Goal: Communication & Community: Answer question/provide support

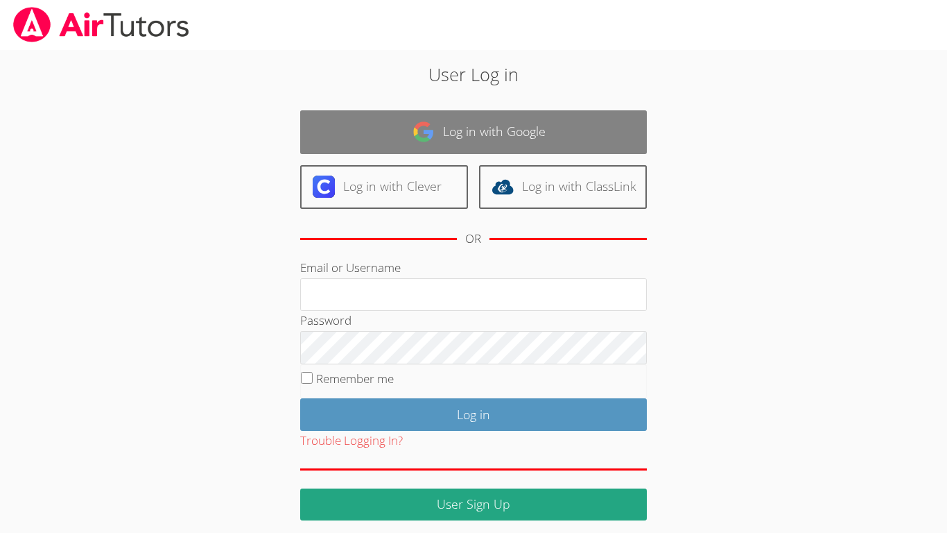
click at [436, 116] on link "Log in with Google" at bounding box center [473, 132] width 347 height 44
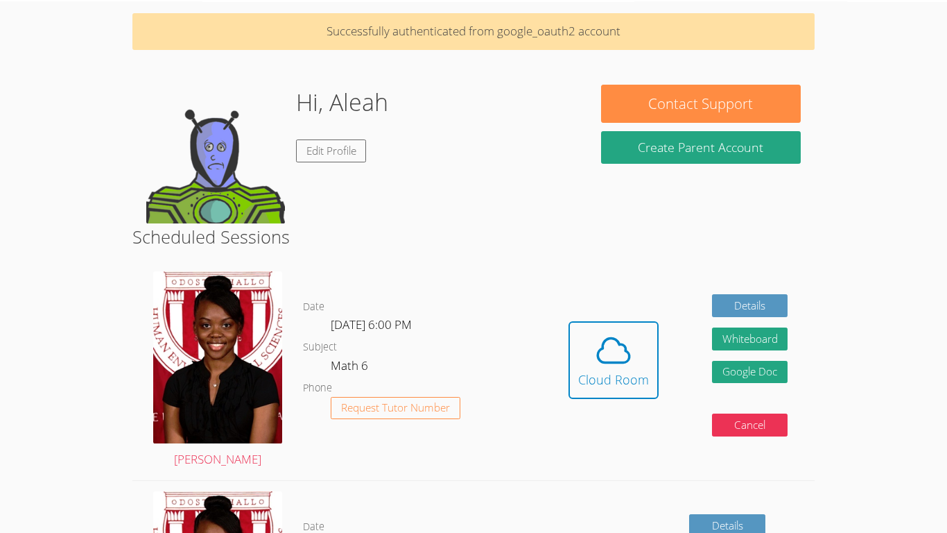
scroll to position [50, 0]
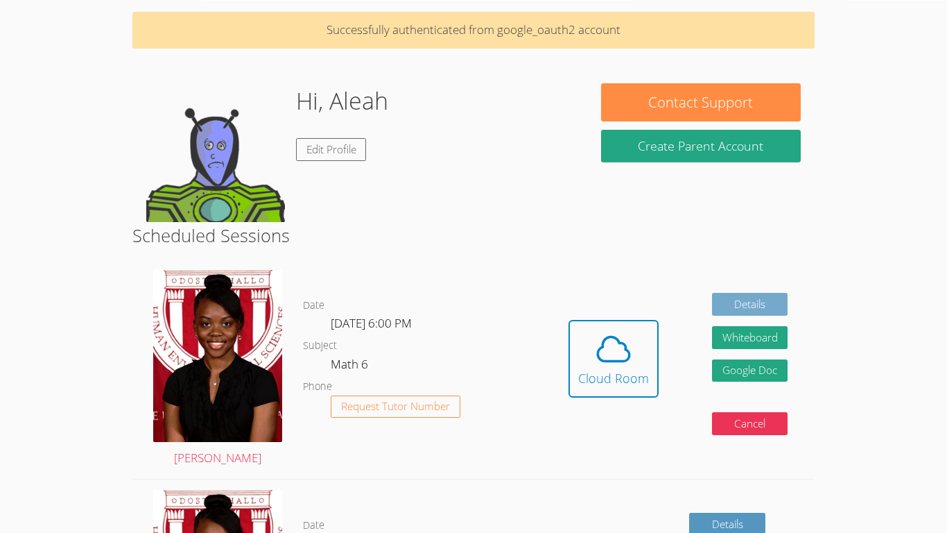
click at [745, 301] on link "Details" at bounding box center [750, 304] width 76 height 23
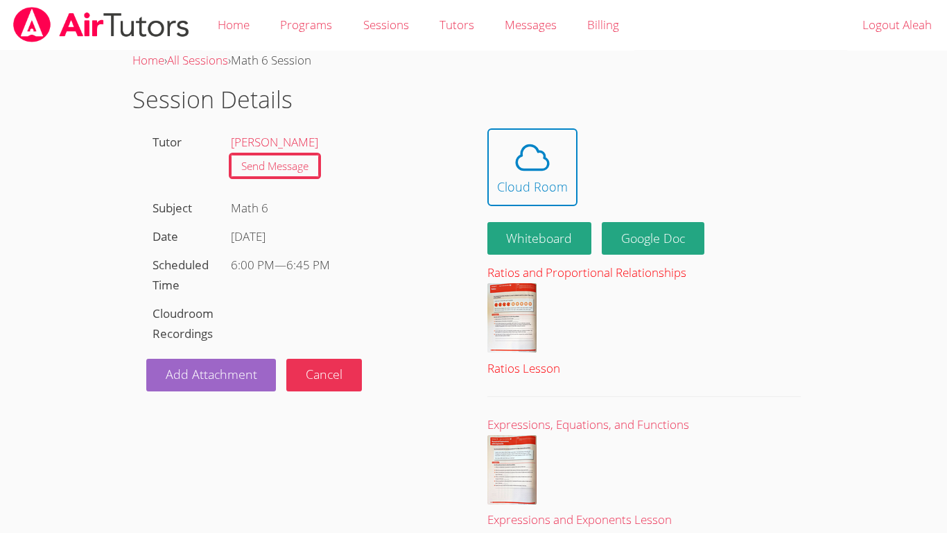
click at [519, 316] on img at bounding box center [512, 317] width 49 height 69
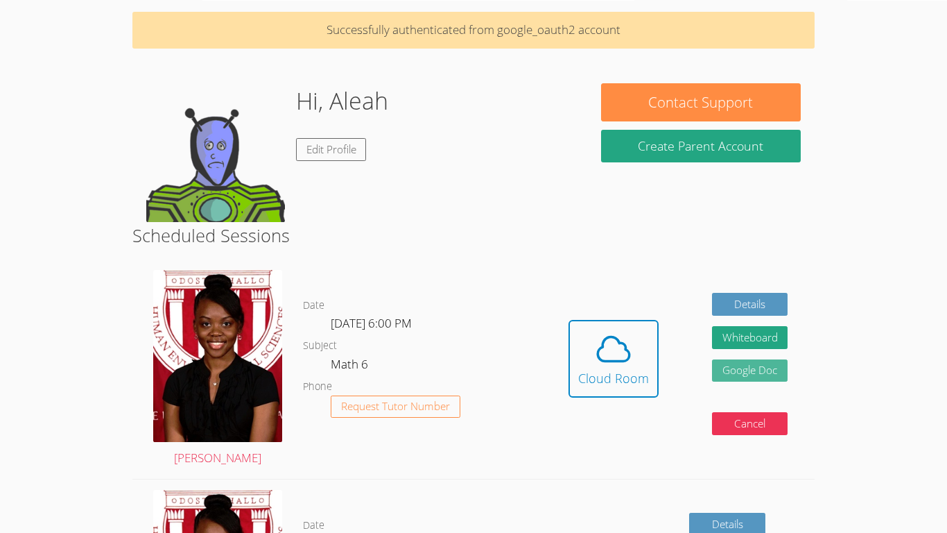
click at [725, 369] on link "Google Doc" at bounding box center [750, 370] width 76 height 23
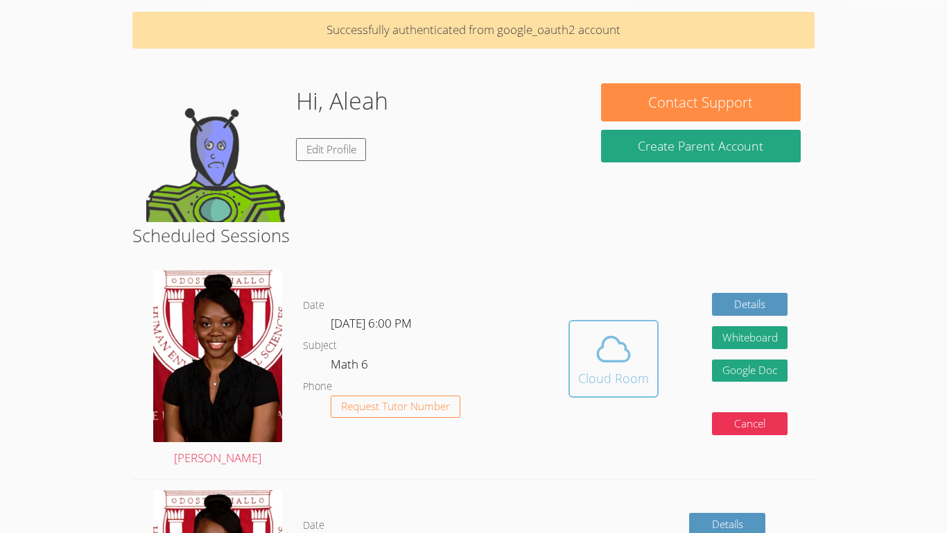
click at [596, 377] on div "Cloud Room" at bounding box center [613, 377] width 71 height 19
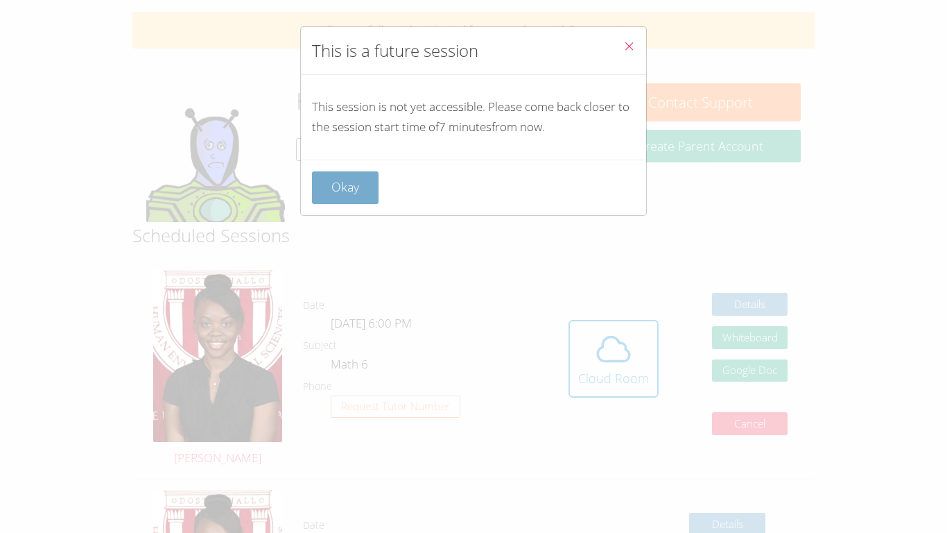
click at [338, 184] on button "Okay" at bounding box center [345, 187] width 67 height 33
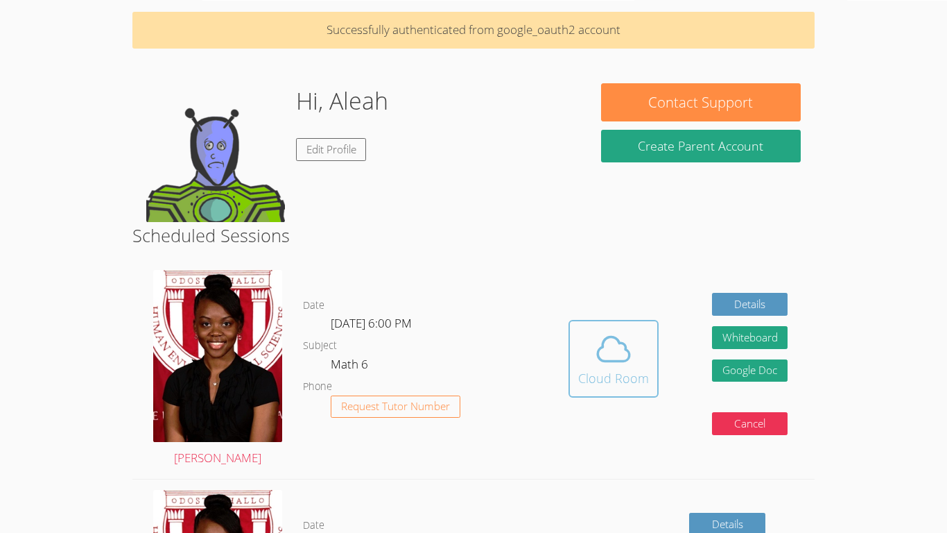
click at [583, 385] on div "Cloud Room" at bounding box center [613, 377] width 71 height 19
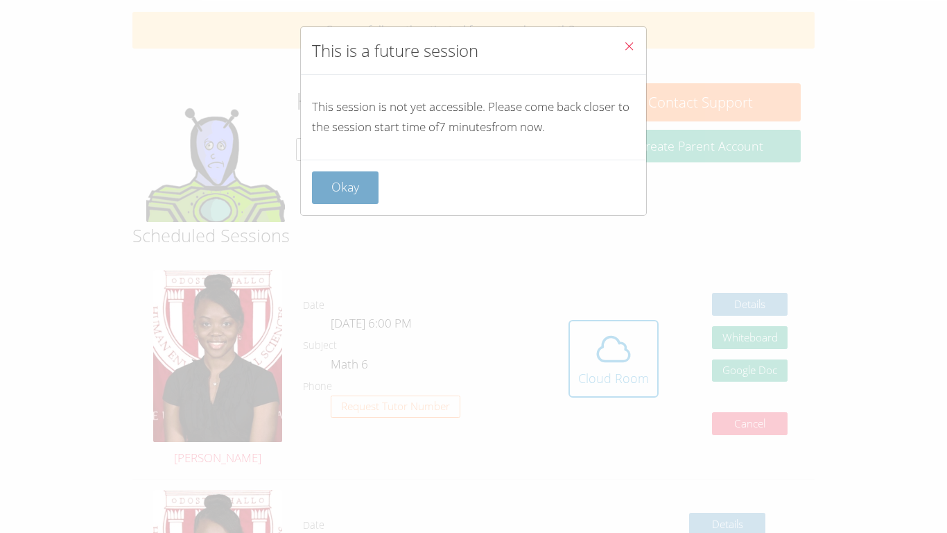
click at [369, 197] on button "Okay" at bounding box center [345, 187] width 67 height 33
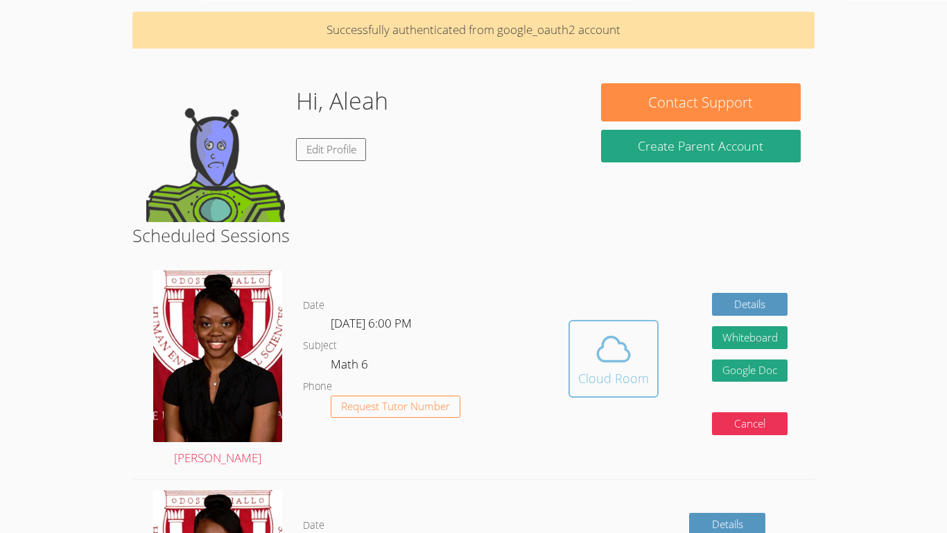
click at [635, 363] on span at bounding box center [613, 348] width 71 height 39
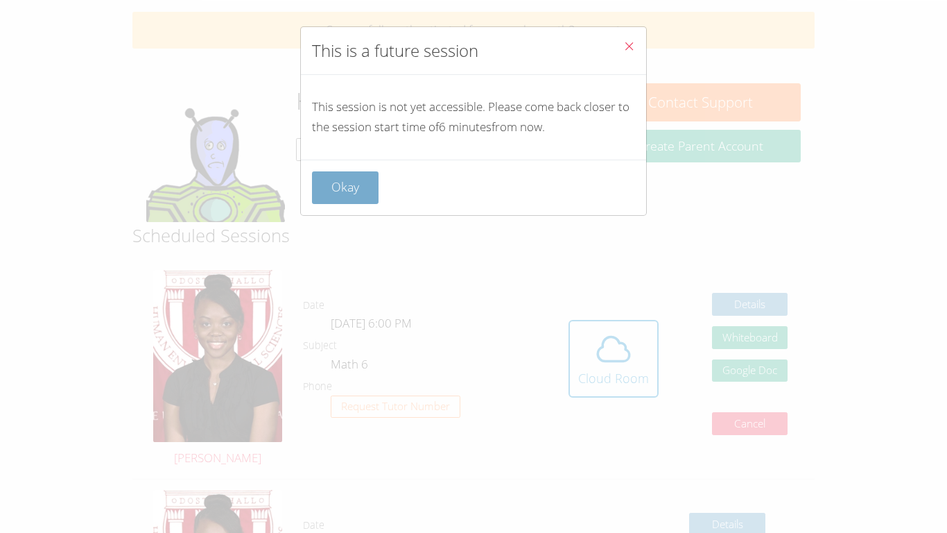
click at [343, 171] on button "Okay" at bounding box center [345, 187] width 67 height 33
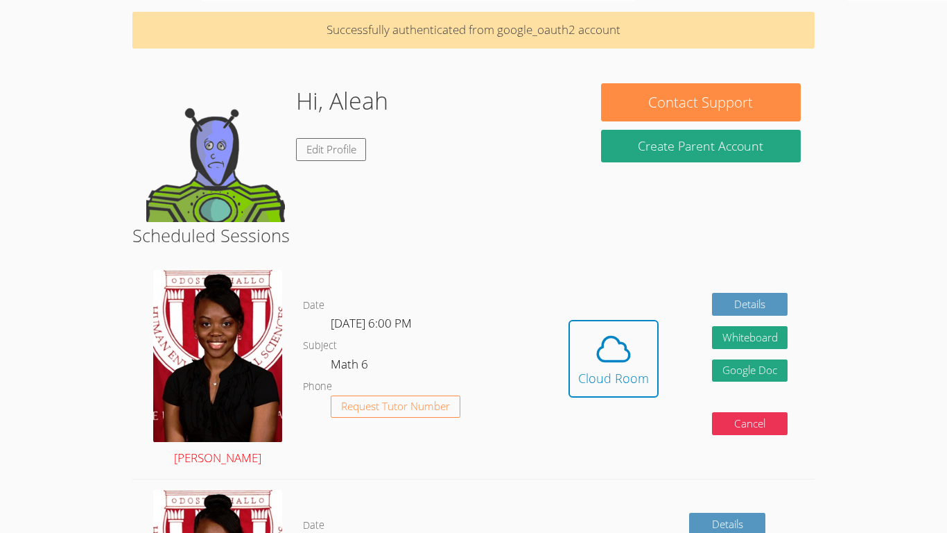
click at [210, 414] on img at bounding box center [217, 356] width 129 height 172
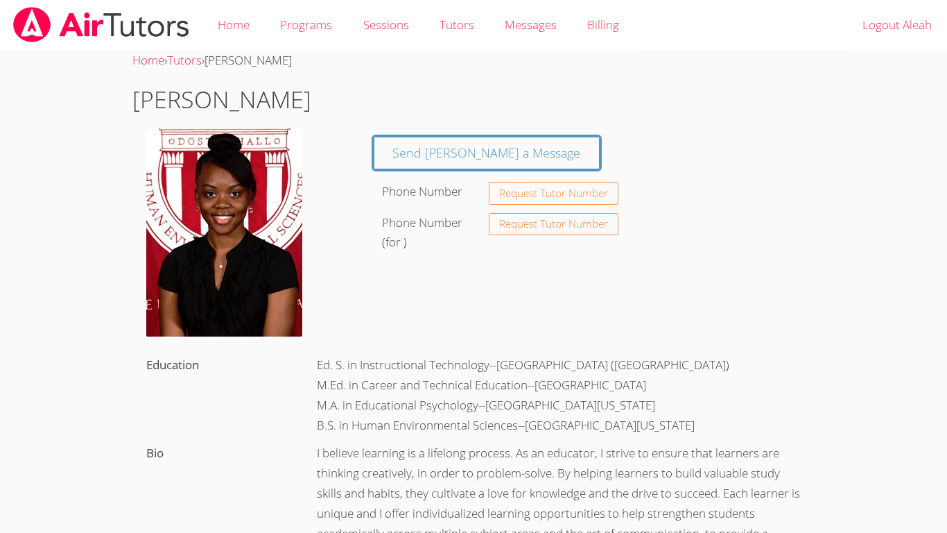
click at [212, 305] on img at bounding box center [224, 232] width 156 height 208
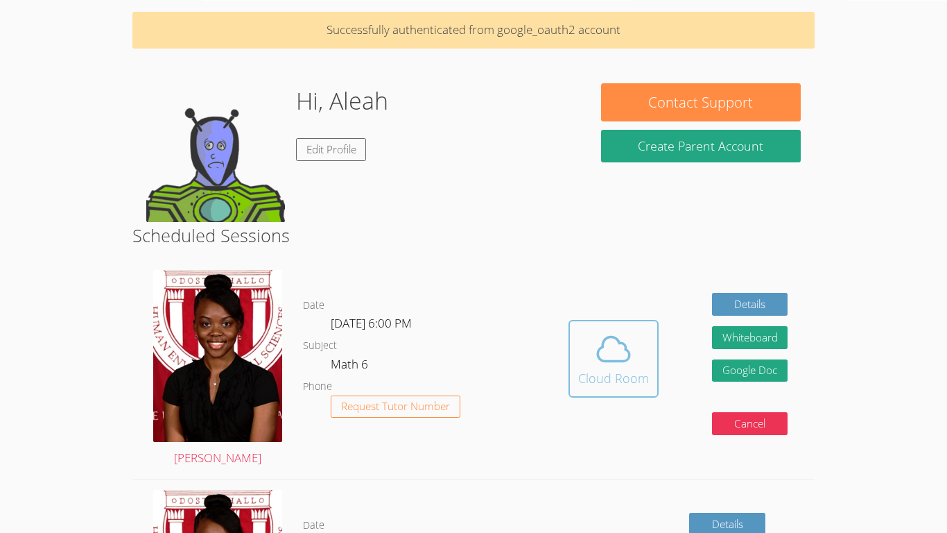
click at [611, 329] on icon at bounding box center [613, 348] width 39 height 39
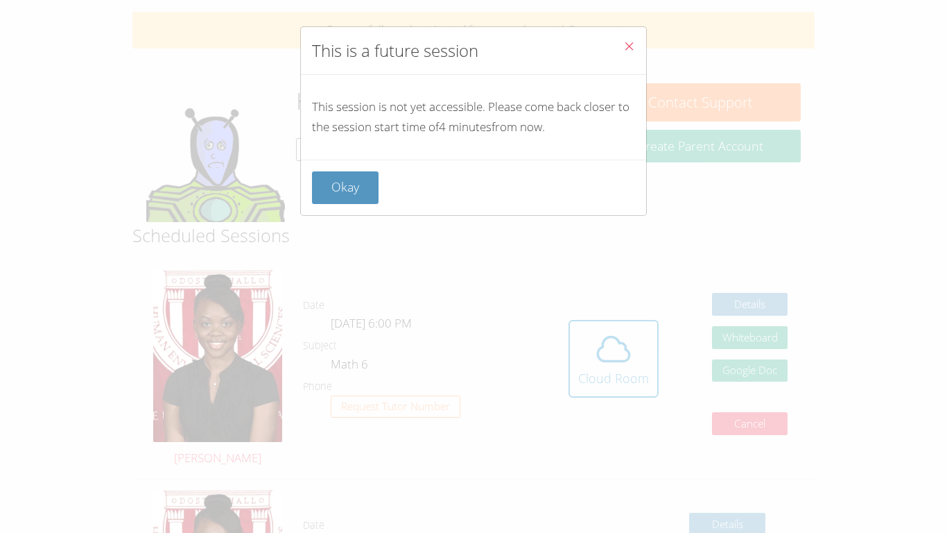
click at [379, 183] on div "Okay" at bounding box center [473, 187] width 323 height 33
click at [353, 190] on button "Okay" at bounding box center [345, 187] width 67 height 33
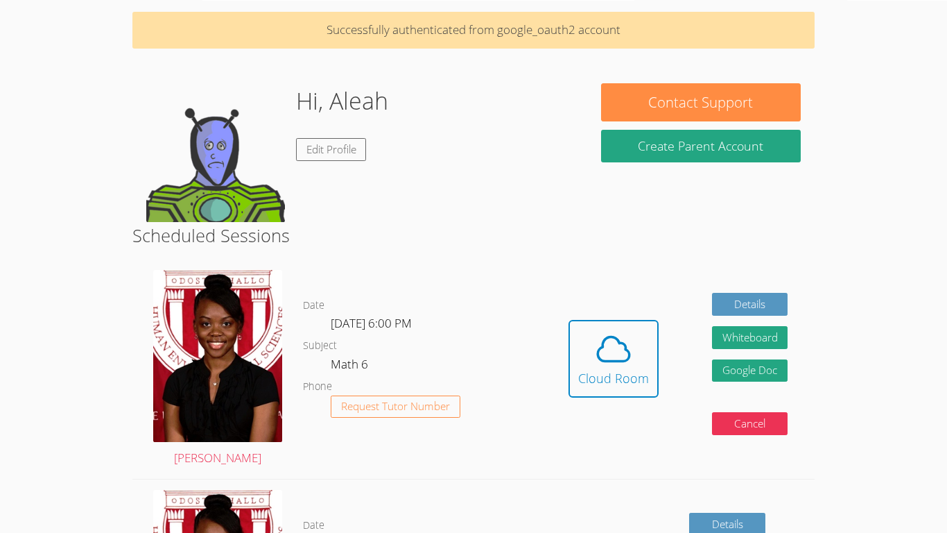
click at [657, 374] on div "Hidden Cloud Room Details Whiteboard Hidden Google Doc Cancel" at bounding box center [678, 368] width 273 height 219
click at [639, 371] on div "Cloud Room" at bounding box center [613, 377] width 71 height 19
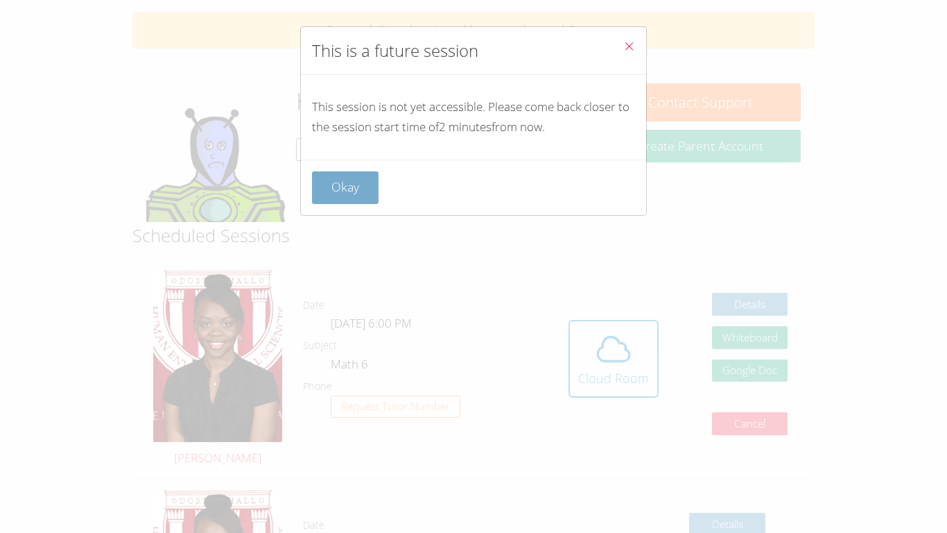
click at [331, 193] on button "Okay" at bounding box center [345, 187] width 67 height 33
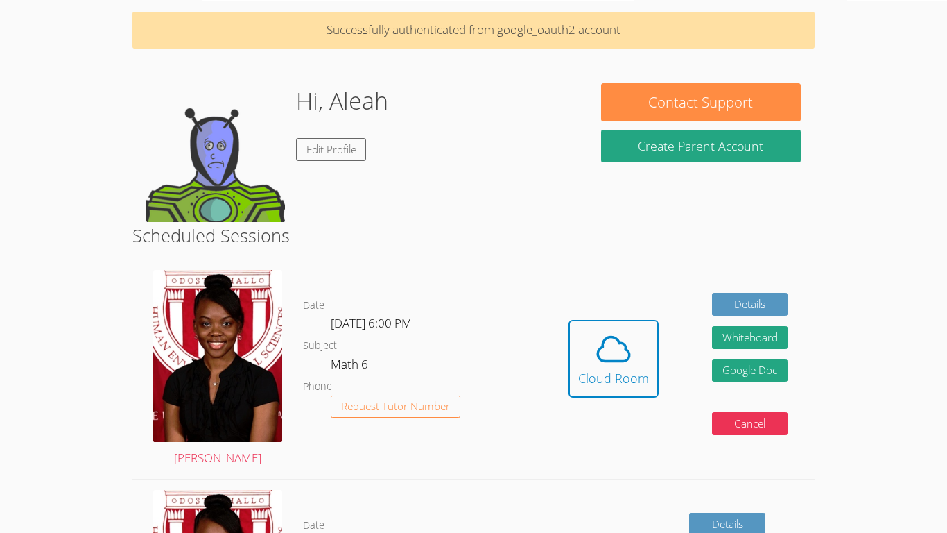
click at [494, 26] on p "Successfully authenticated from google_oauth2 account" at bounding box center [473, 30] width 682 height 37
click at [605, 352] on icon at bounding box center [613, 348] width 39 height 39
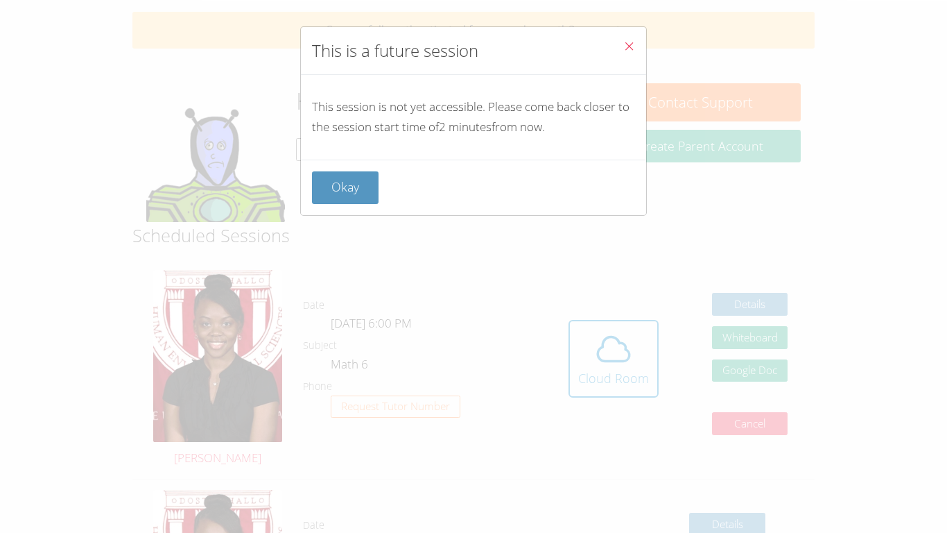
click at [352, 204] on div "Okay" at bounding box center [473, 187] width 345 height 55
click at [346, 190] on button "Okay" at bounding box center [345, 187] width 67 height 33
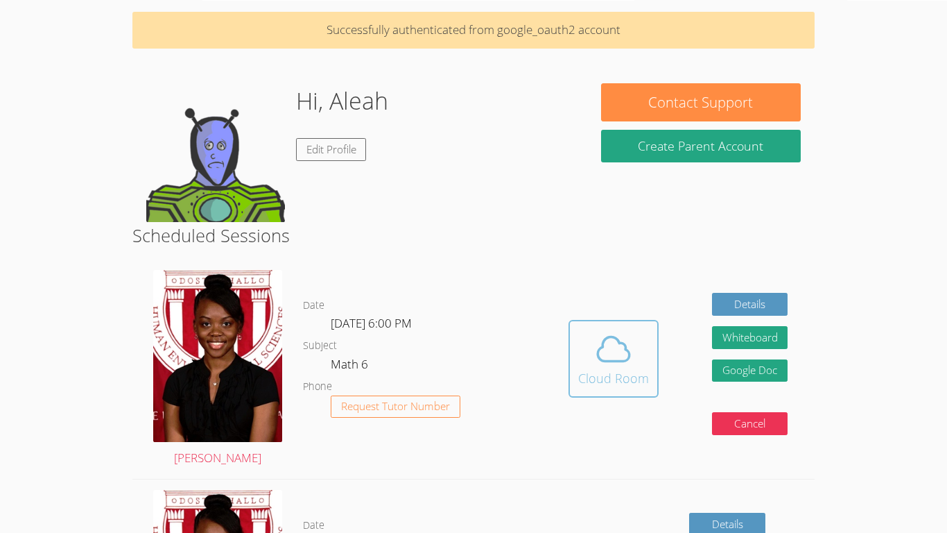
click at [593, 381] on div "Cloud Room" at bounding box center [613, 377] width 71 height 19
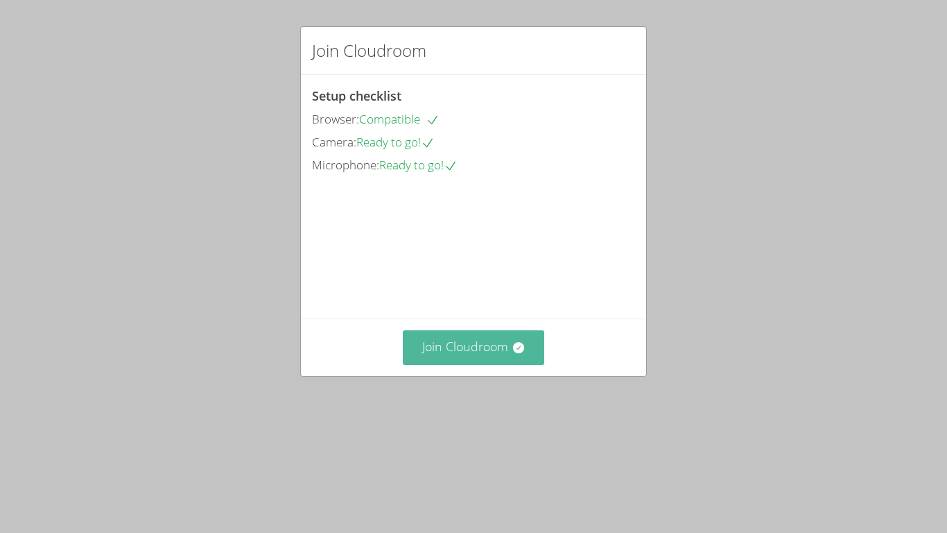
click at [459, 364] on button "Join Cloudroom" at bounding box center [474, 347] width 142 height 34
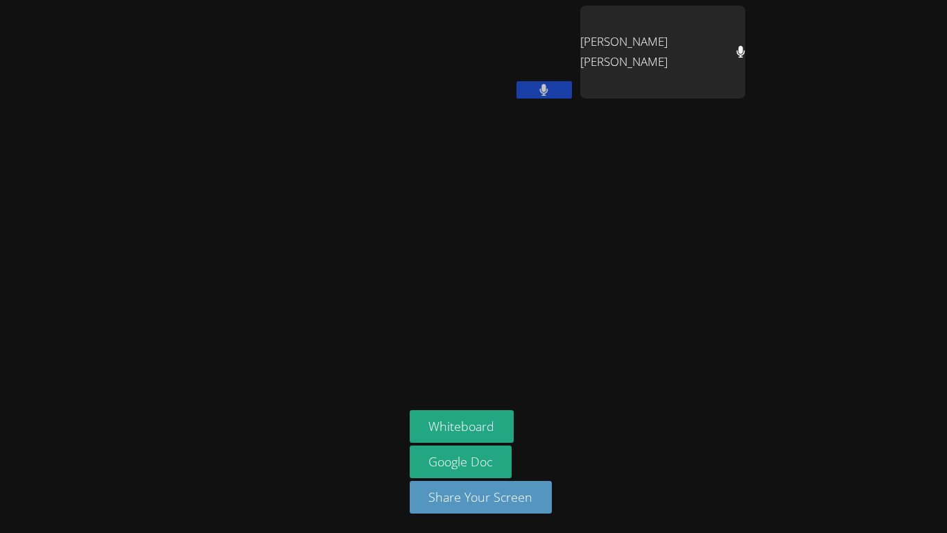
click at [533, 88] on button at bounding box center [544, 89] width 55 height 17
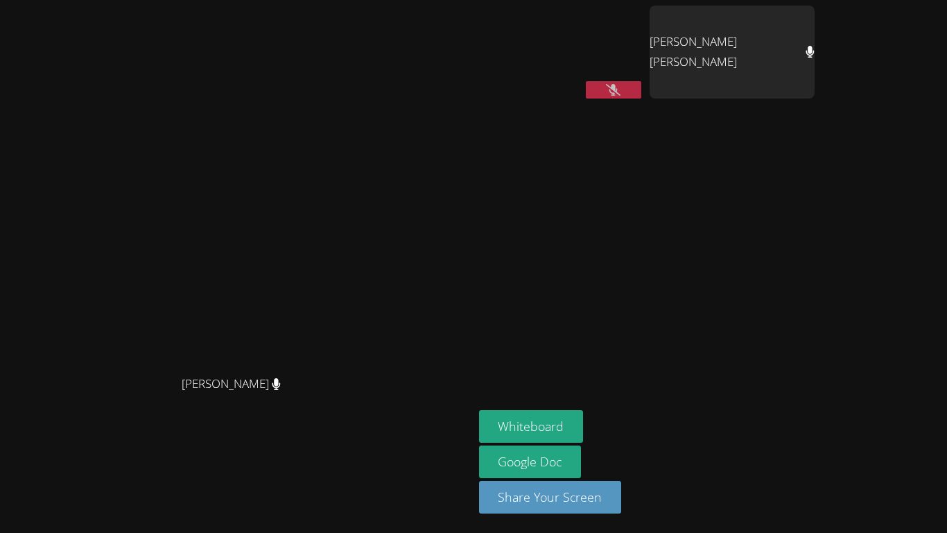
click at [641, 94] on button at bounding box center [613, 89] width 55 height 17
click at [584, 422] on button "Whiteboard" at bounding box center [531, 426] width 105 height 33
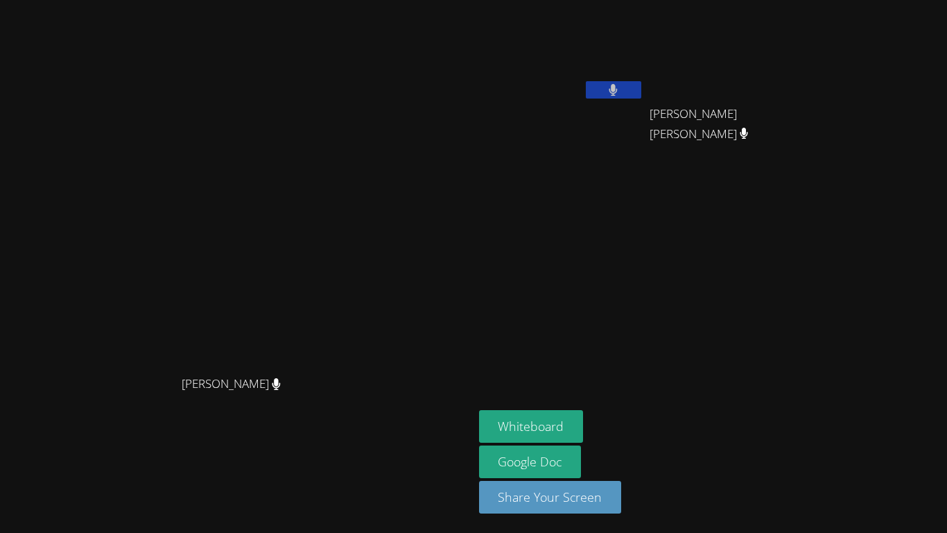
click at [618, 89] on icon at bounding box center [614, 90] width 8 height 12
click at [641, 96] on button at bounding box center [613, 89] width 55 height 17
click at [618, 89] on icon at bounding box center [614, 90] width 8 height 12
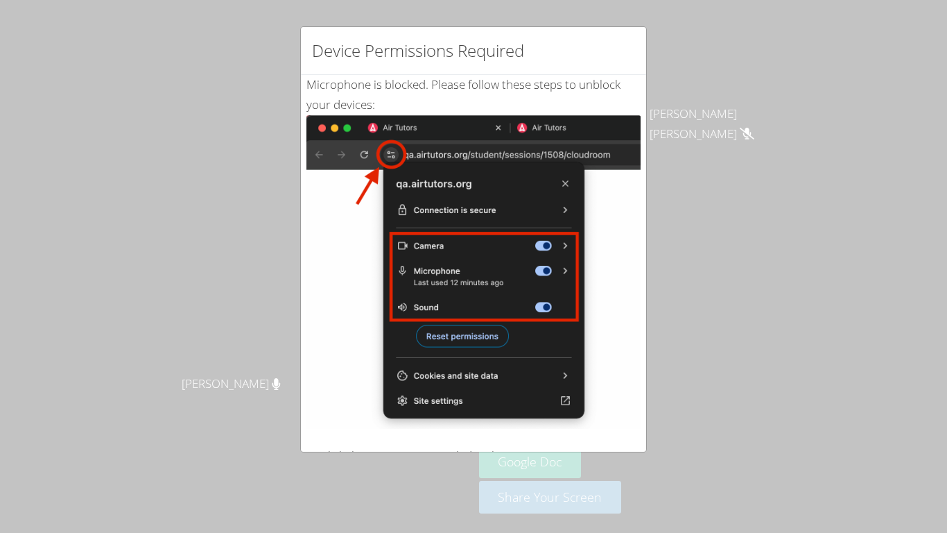
click at [384, 280] on img at bounding box center [474, 271] width 334 height 313
click at [552, 394] on img at bounding box center [474, 271] width 334 height 313
drag, startPoint x: 362, startPoint y: 18, endPoint x: 390, endPoint y: 45, distance: 38.7
click at [390, 45] on div "Device Permissions Required Microphone is blocked . Please follow these steps t…" at bounding box center [473, 266] width 947 height 533
click at [424, 67] on div "Device Permissions Required" at bounding box center [473, 51] width 345 height 48
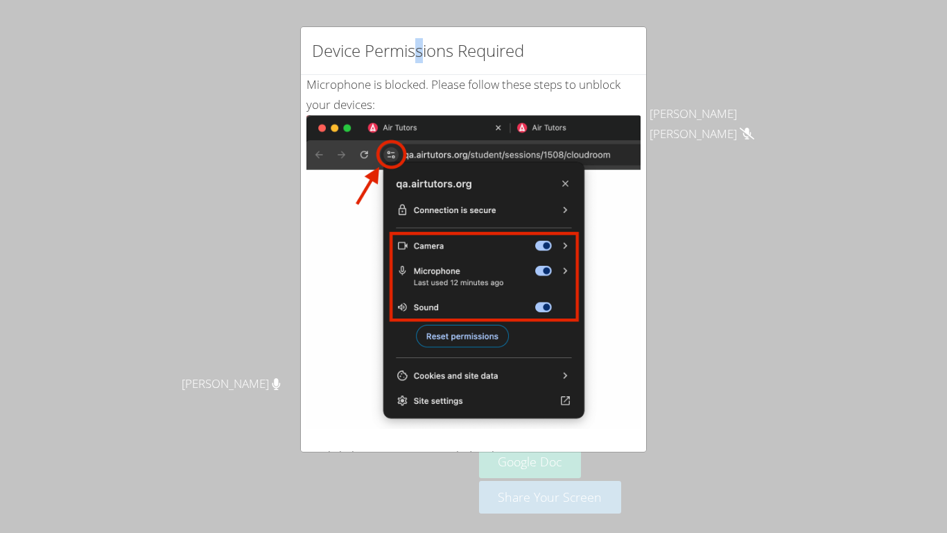
click at [424, 67] on div "Device Permissions Required" at bounding box center [473, 51] width 345 height 48
click at [542, 320] on img at bounding box center [474, 271] width 334 height 313
click at [524, 196] on img at bounding box center [474, 271] width 334 height 313
click at [546, 296] on img at bounding box center [474, 271] width 334 height 313
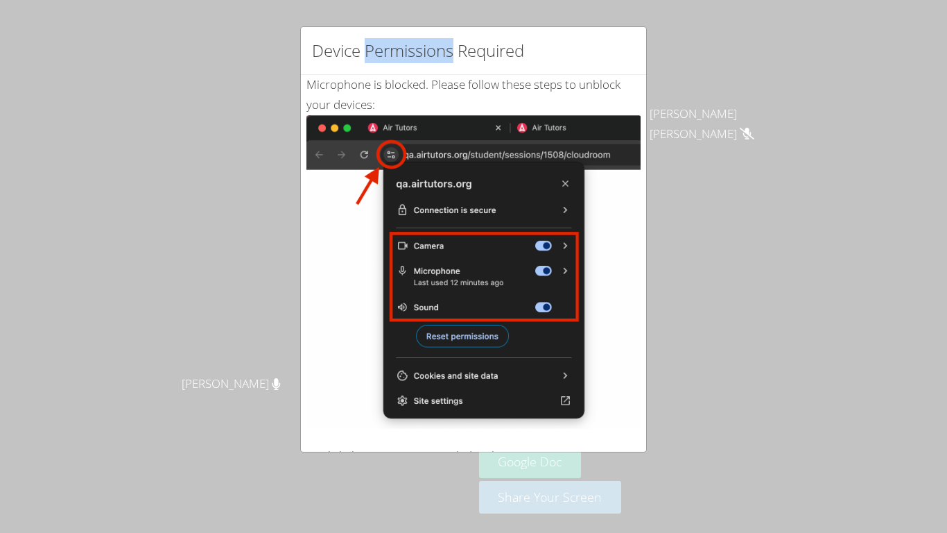
click at [555, 307] on img at bounding box center [474, 271] width 334 height 313
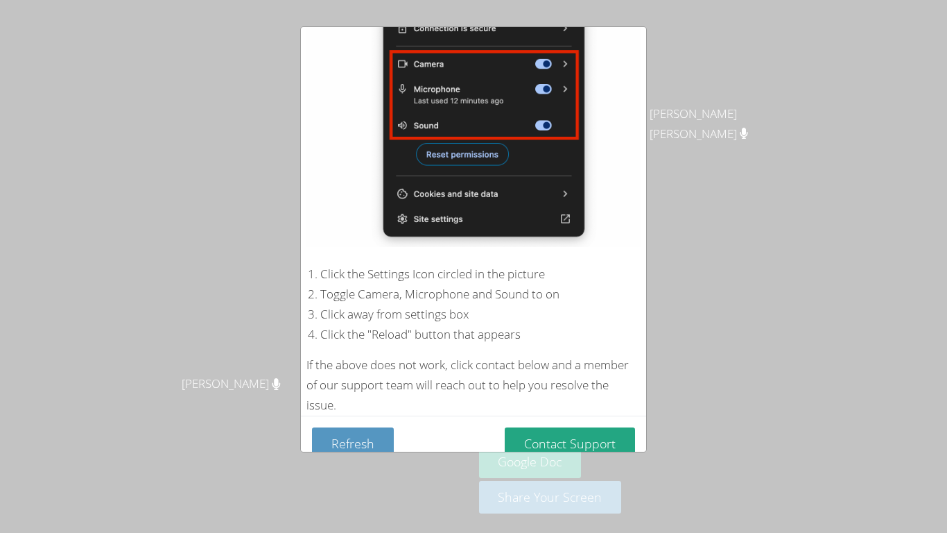
scroll to position [201, 0]
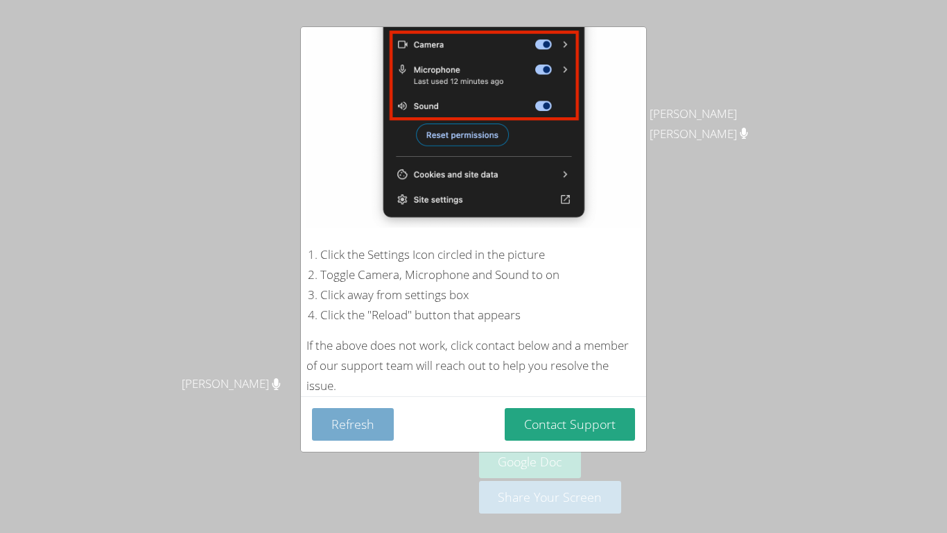
click at [370, 421] on button "Refresh" at bounding box center [353, 424] width 82 height 33
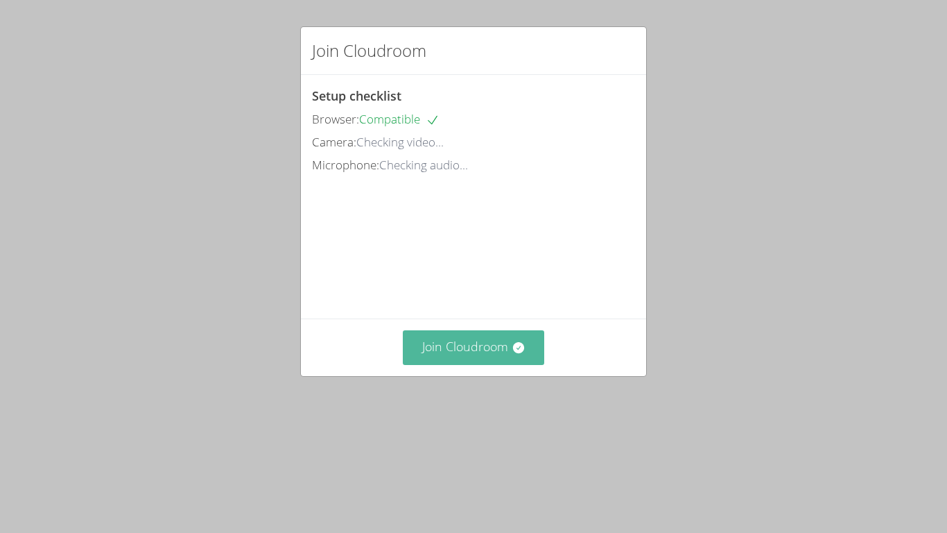
click at [467, 364] on button "Join Cloudroom" at bounding box center [474, 347] width 142 height 34
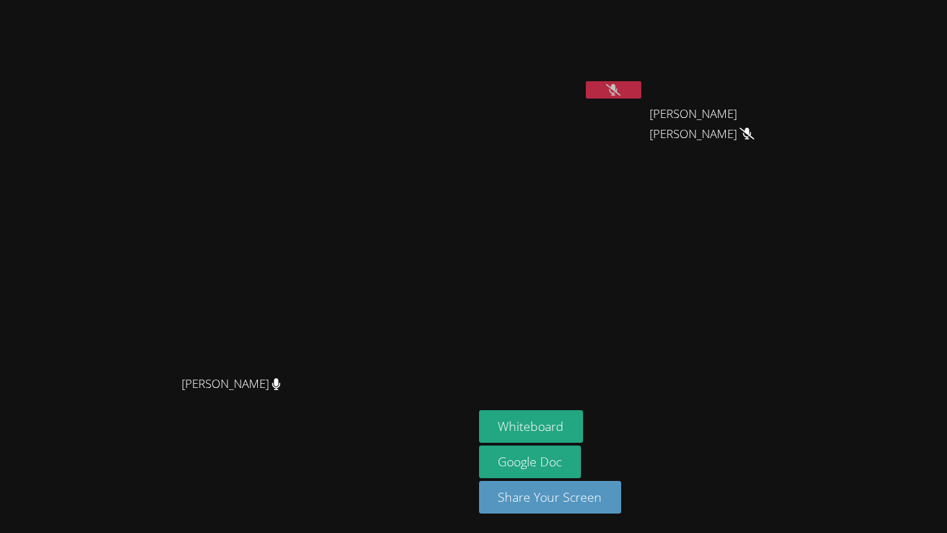
click at [621, 85] on icon at bounding box center [613, 90] width 15 height 12
click at [641, 85] on button at bounding box center [613, 89] width 55 height 17
click at [641, 98] on button at bounding box center [613, 89] width 55 height 17
click at [641, 87] on button at bounding box center [613, 89] width 55 height 17
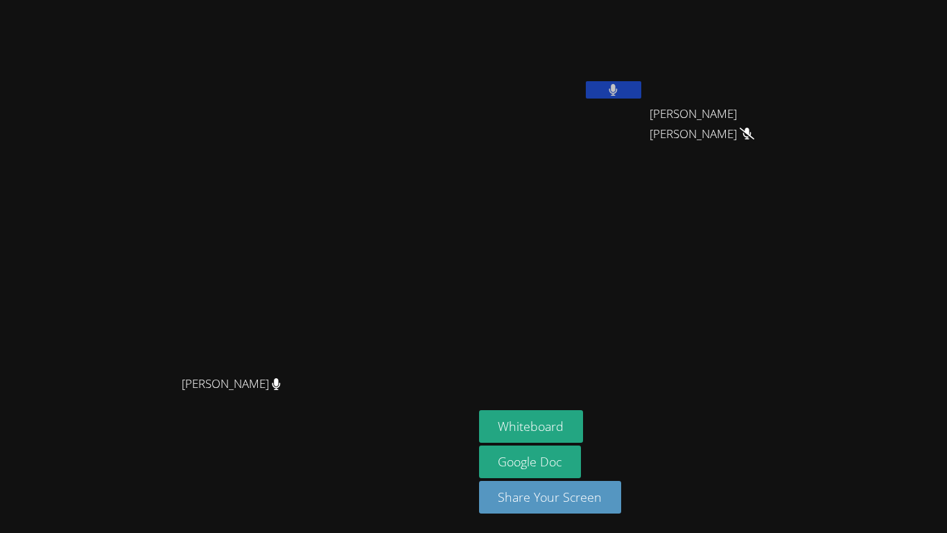
click at [641, 89] on button at bounding box center [613, 89] width 55 height 17
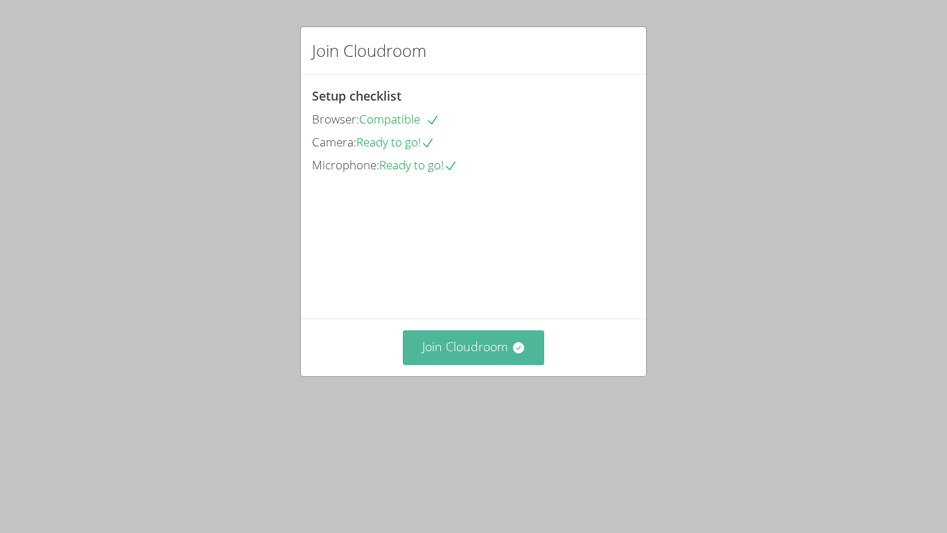
click at [497, 364] on button "Join Cloudroom" at bounding box center [474, 347] width 142 height 34
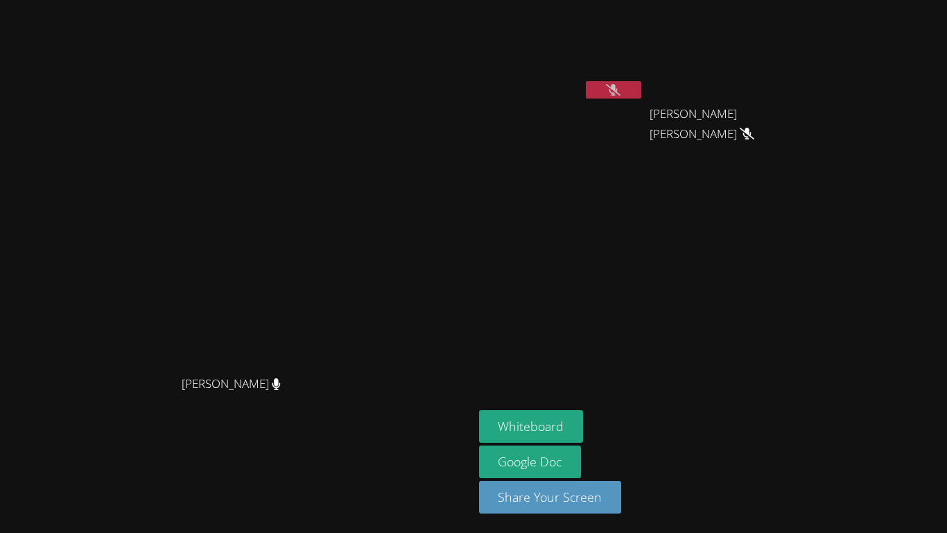
click at [641, 96] on button at bounding box center [613, 89] width 55 height 17
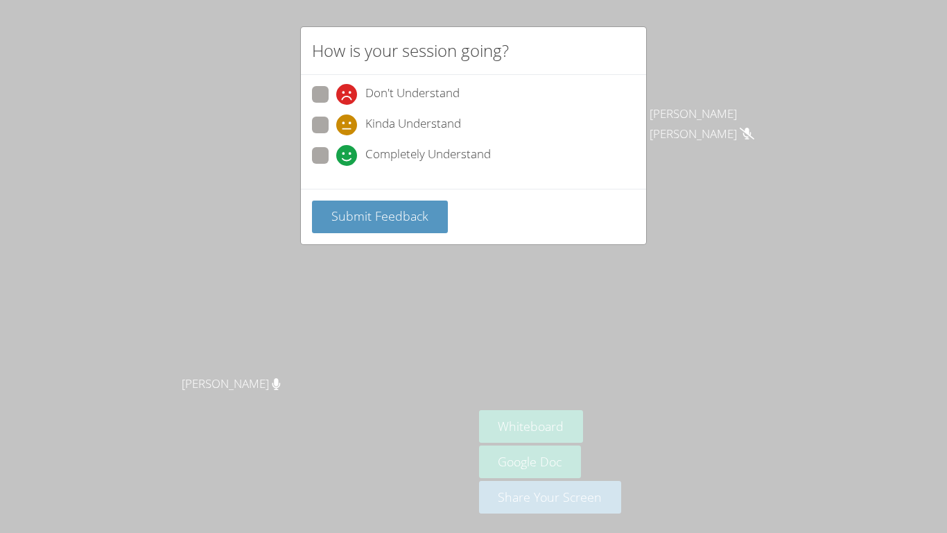
click at [336, 166] on span at bounding box center [336, 166] width 0 height 0
click at [336, 159] on input "Completely Understand" at bounding box center [342, 153] width 12 height 12
radio input "true"
click at [366, 214] on span "Submit Feedback" at bounding box center [379, 215] width 97 height 17
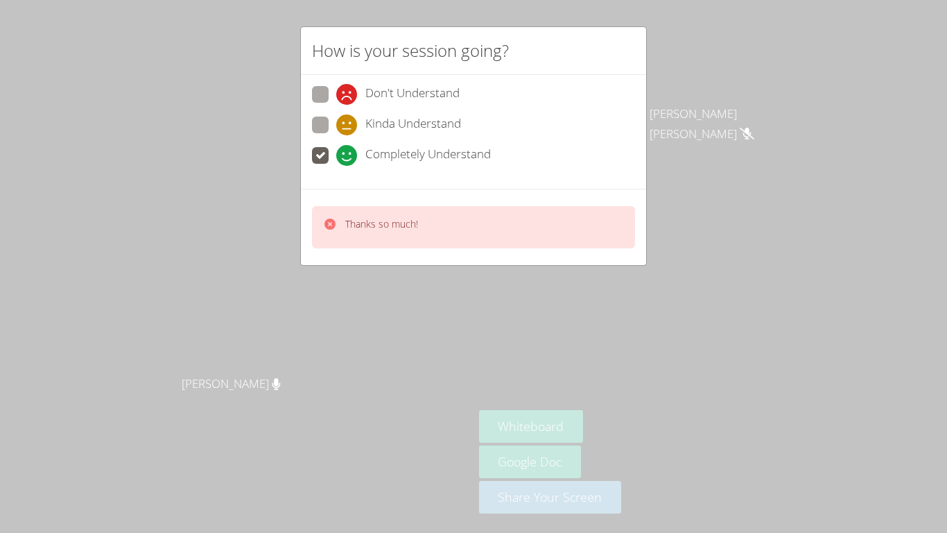
click at [731, 160] on div "How is your session going? Don't Understand Kinda Understand Completely Underst…" at bounding box center [473, 266] width 947 height 533
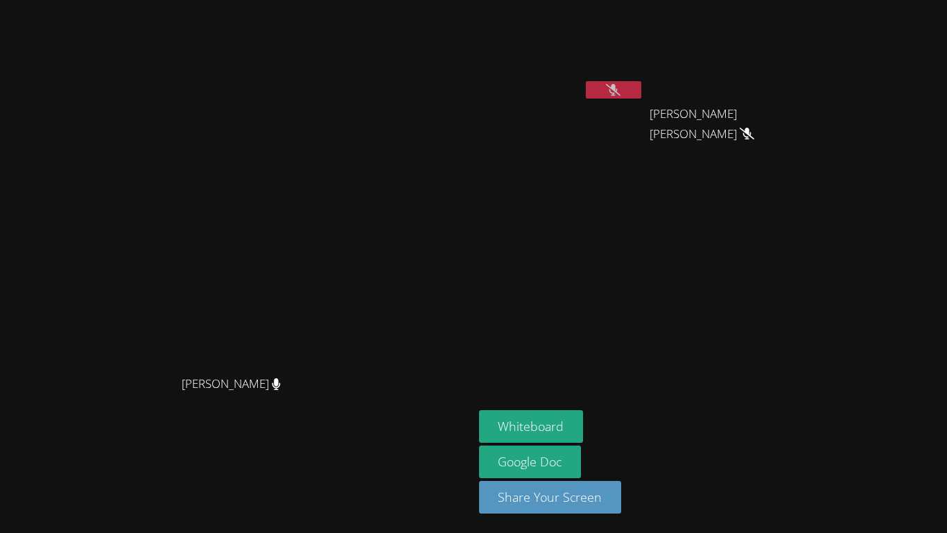
click at [644, 58] on video at bounding box center [561, 52] width 165 height 93
